Goal: Find specific page/section: Find specific page/section

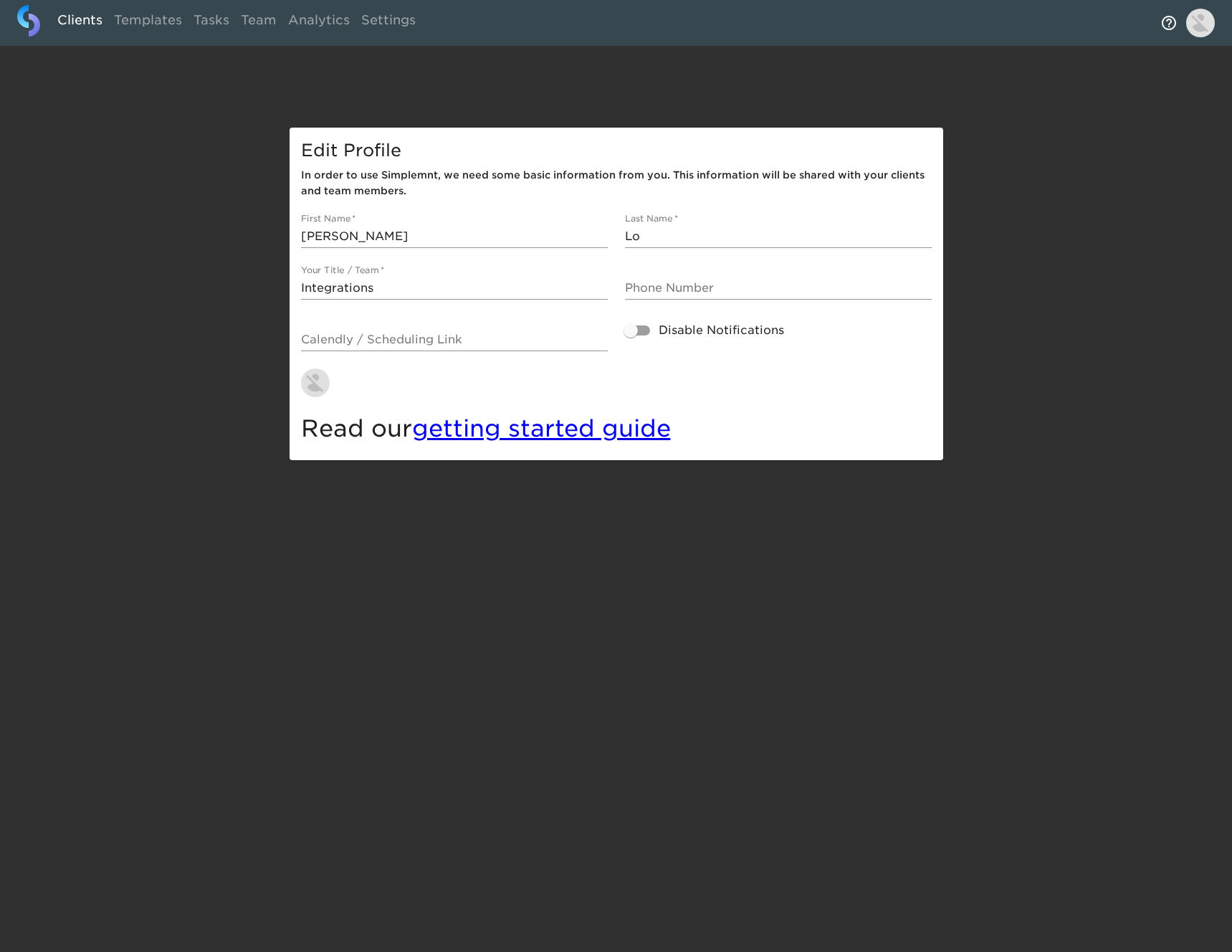
click at [73, 19] on link "Clients" at bounding box center [80, 23] width 57 height 35
select select "10"
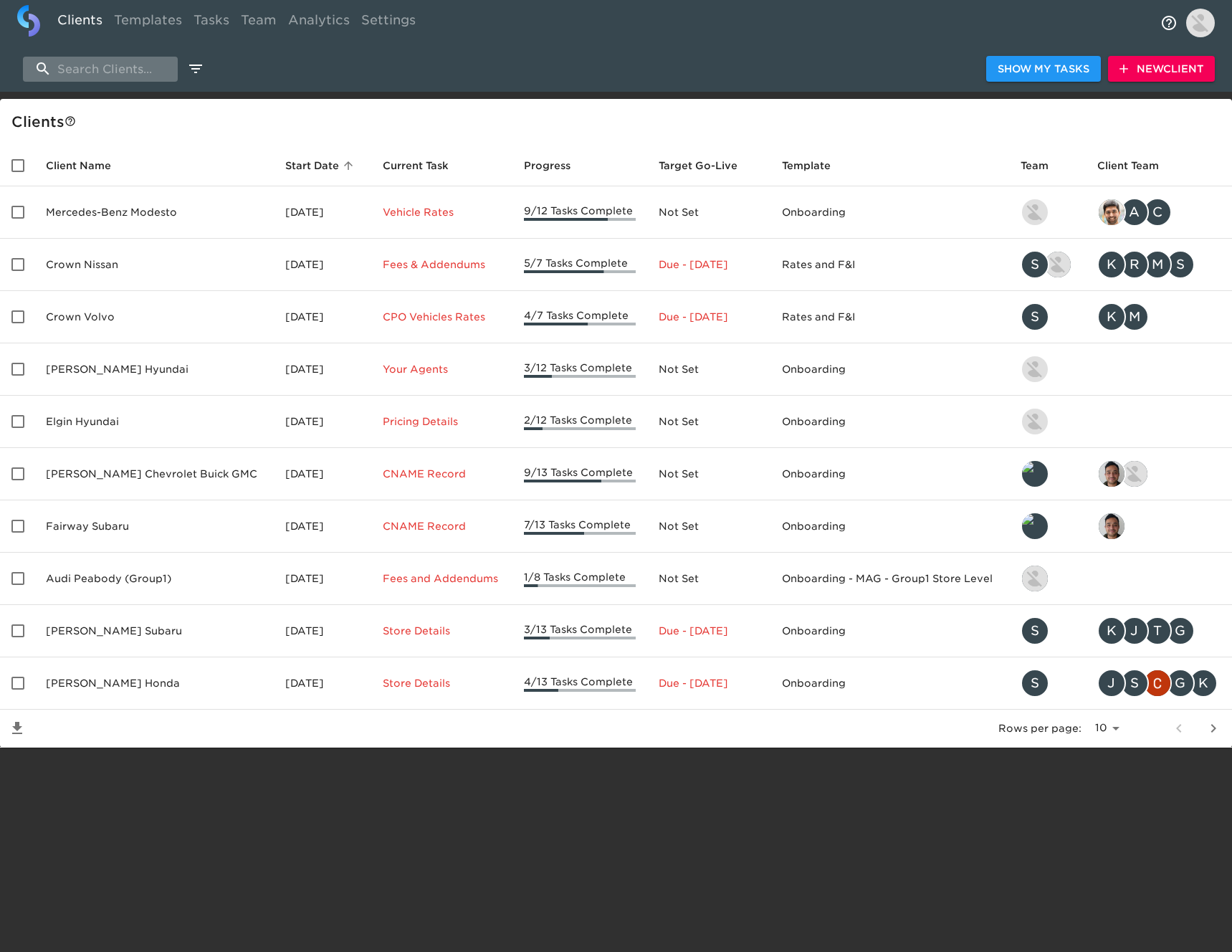
click at [95, 66] on input "search" at bounding box center [101, 69] width 155 height 25
type input "[PERSON_NAME] honda"
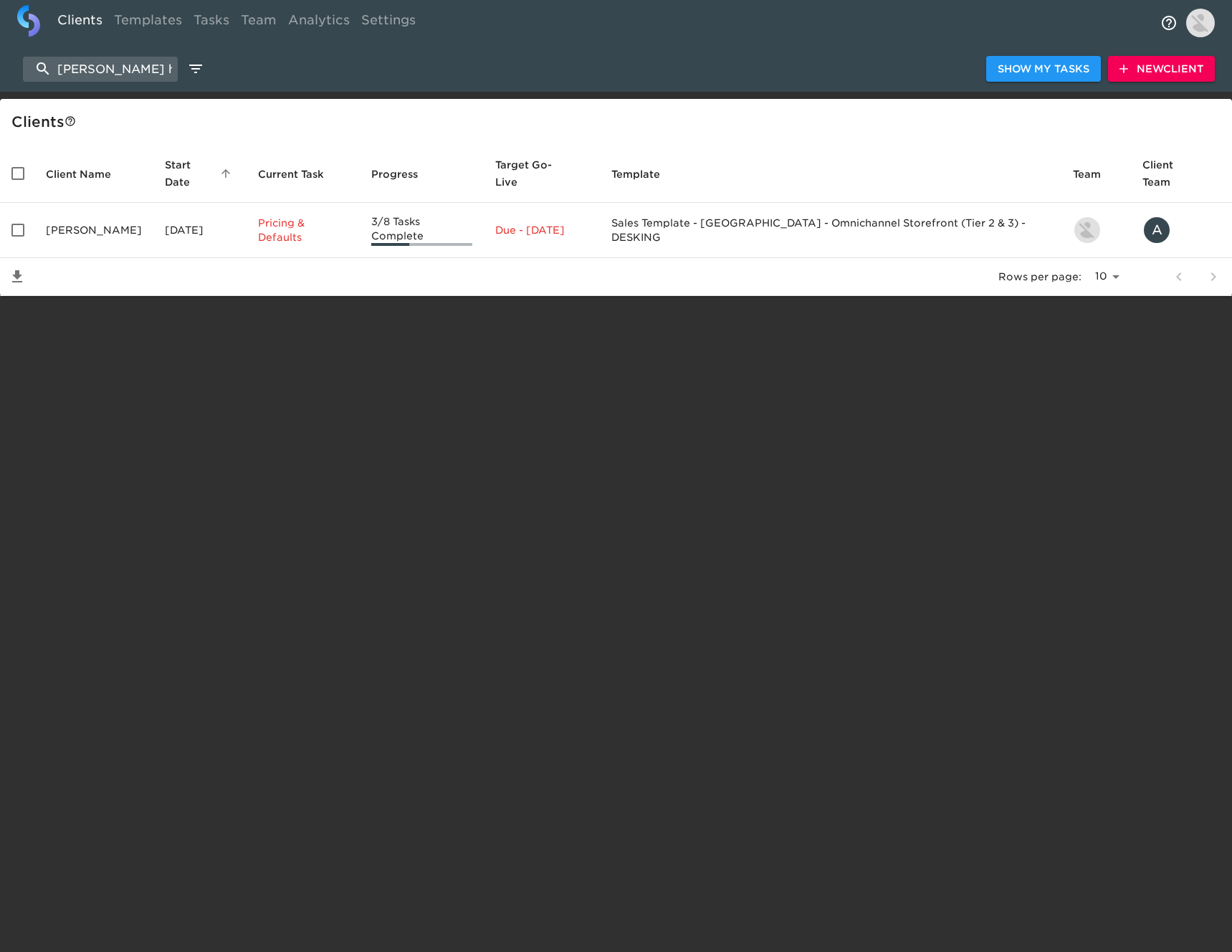
click at [114, 216] on td "[PERSON_NAME]" at bounding box center [94, 230] width 119 height 55
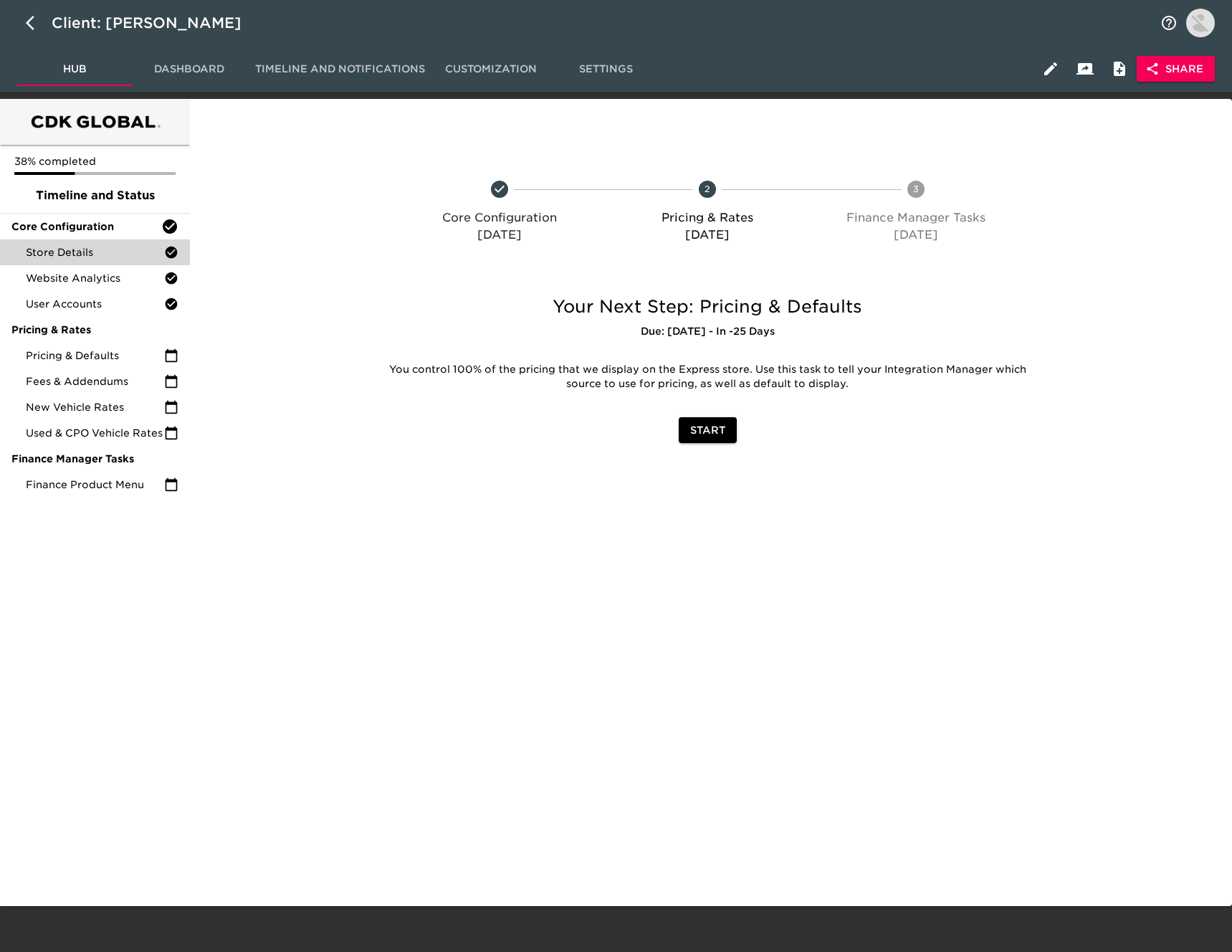
click at [101, 256] on span "Store Details" at bounding box center [95, 252] width 138 height 15
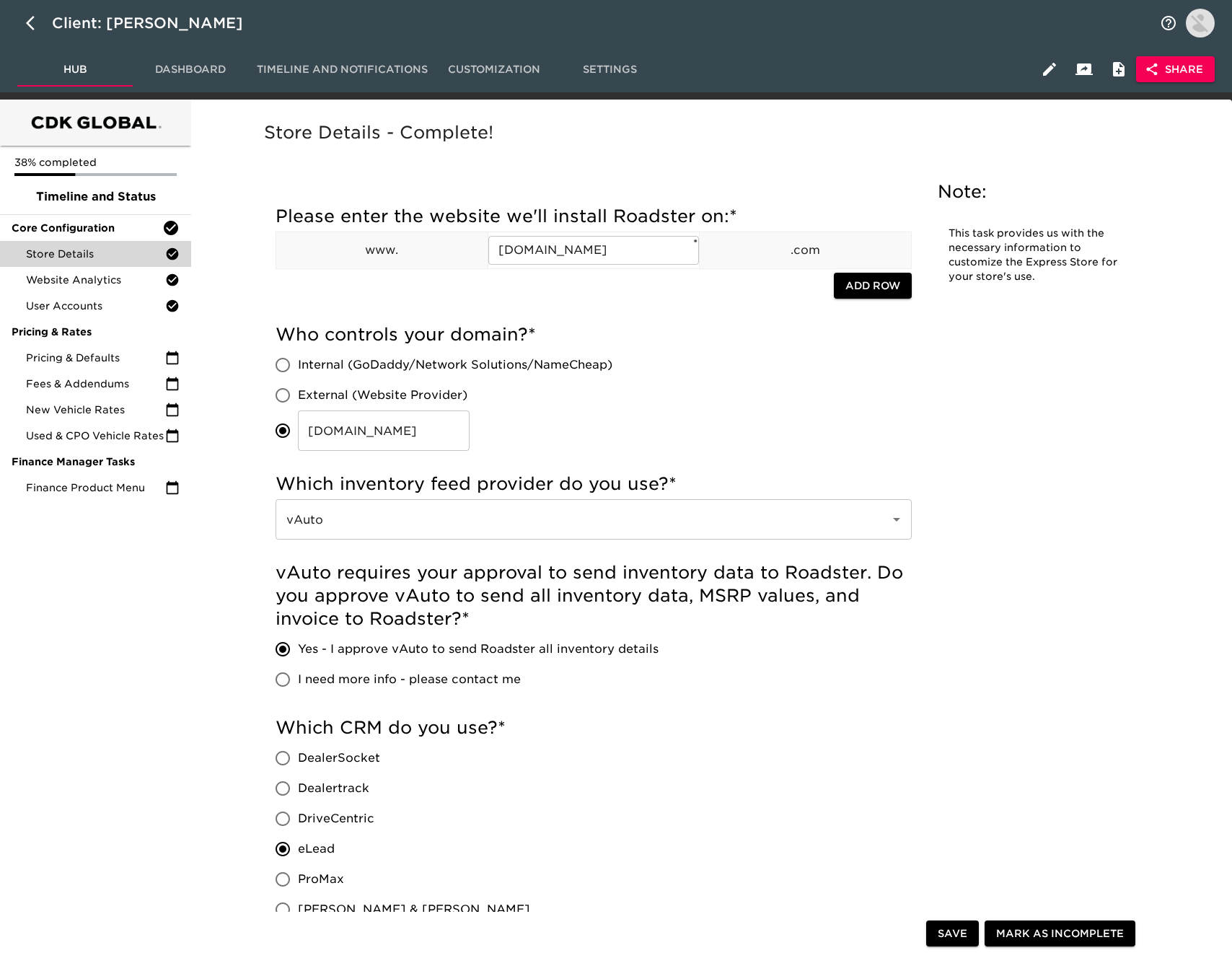
scroll to position [1071, 0]
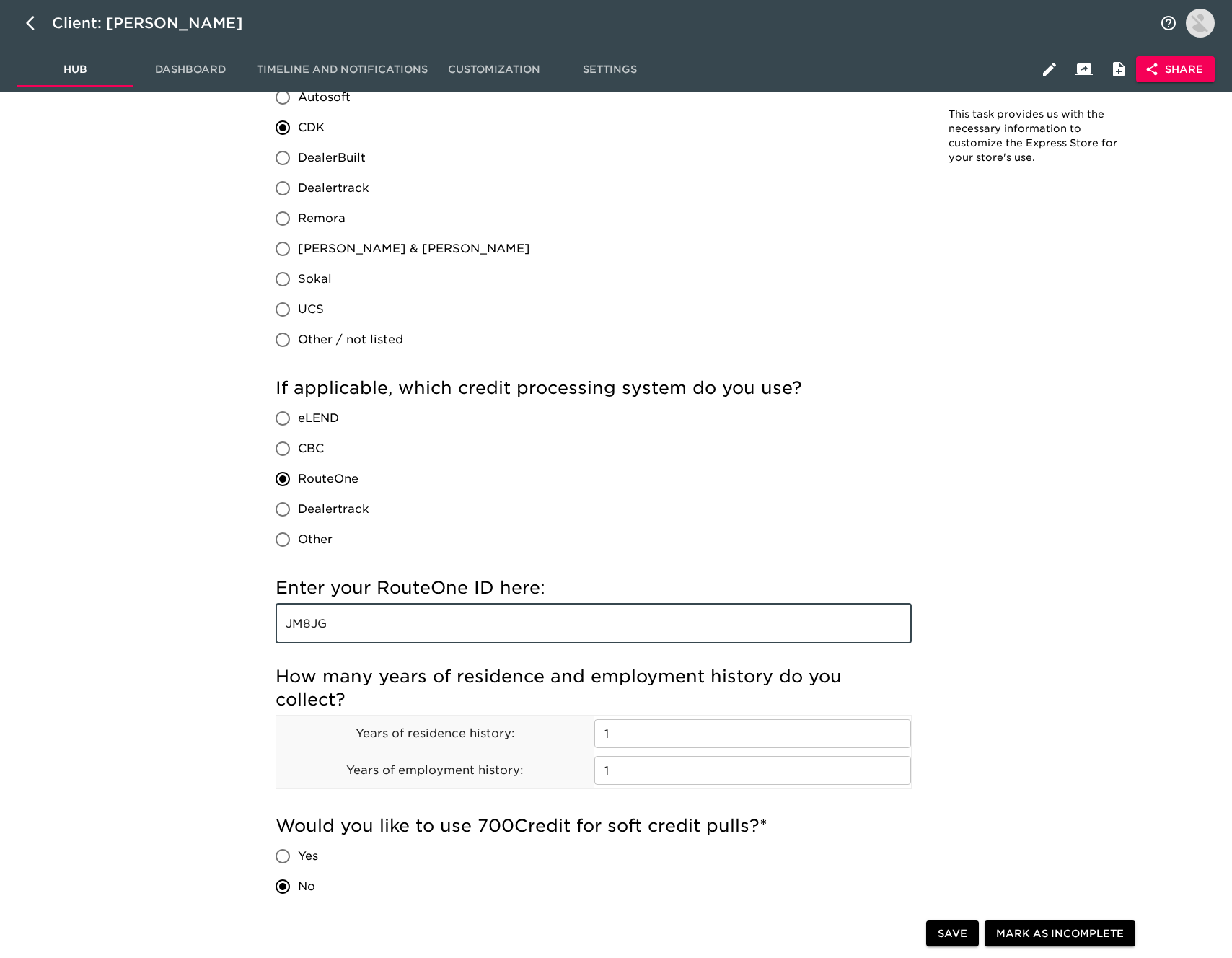
click at [348, 608] on input "JM8JG" at bounding box center [594, 623] width 636 height 40
drag, startPoint x: 348, startPoint y: 608, endPoint x: 347, endPoint y: 617, distance: 9.1
click at [346, 613] on input "JM8JG" at bounding box center [594, 623] width 636 height 40
